Goal: Navigation & Orientation: Find specific page/section

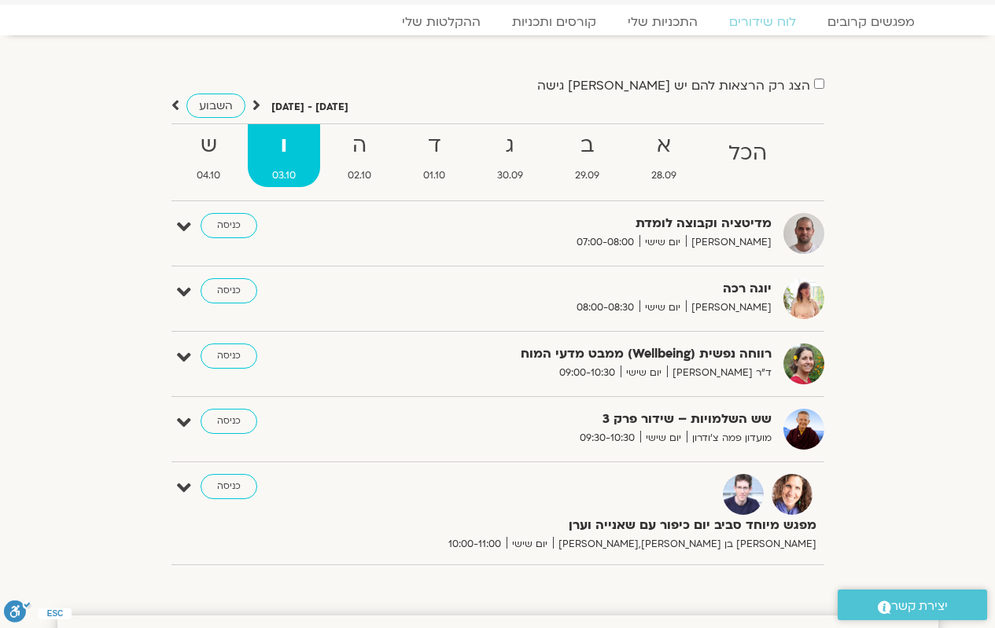
scroll to position [79, 0]
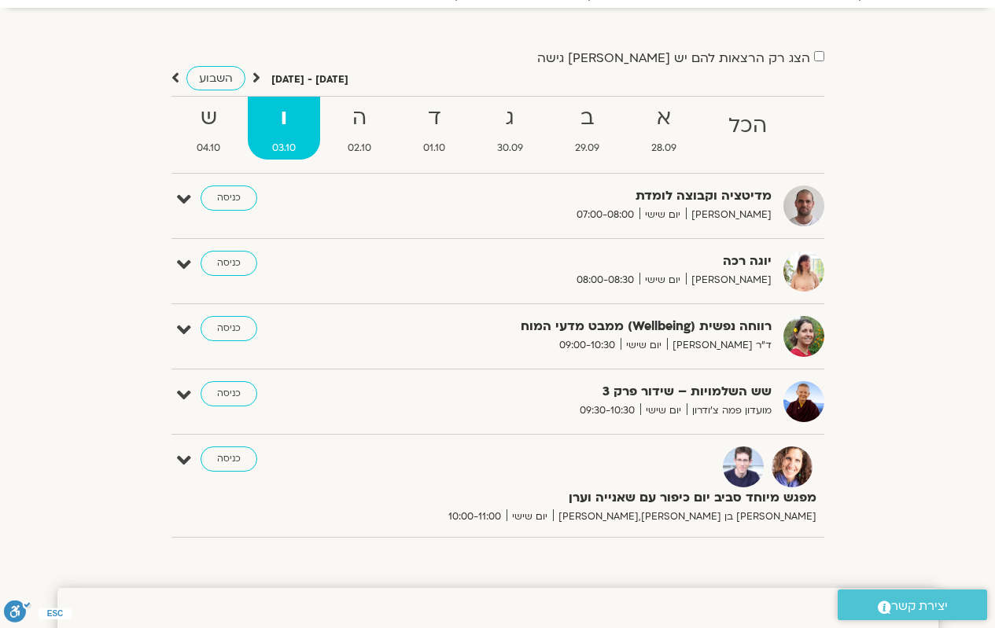
click at [302, 218] on div "מדיטציה וקבוצה לומדת דקל קנטי יום שישי 07:00-08:00 כניסה" at bounding box center [509, 206] width 629 height 41
click at [228, 204] on link "כניסה" at bounding box center [229, 198] width 57 height 25
